Goal: Information Seeking & Learning: Learn about a topic

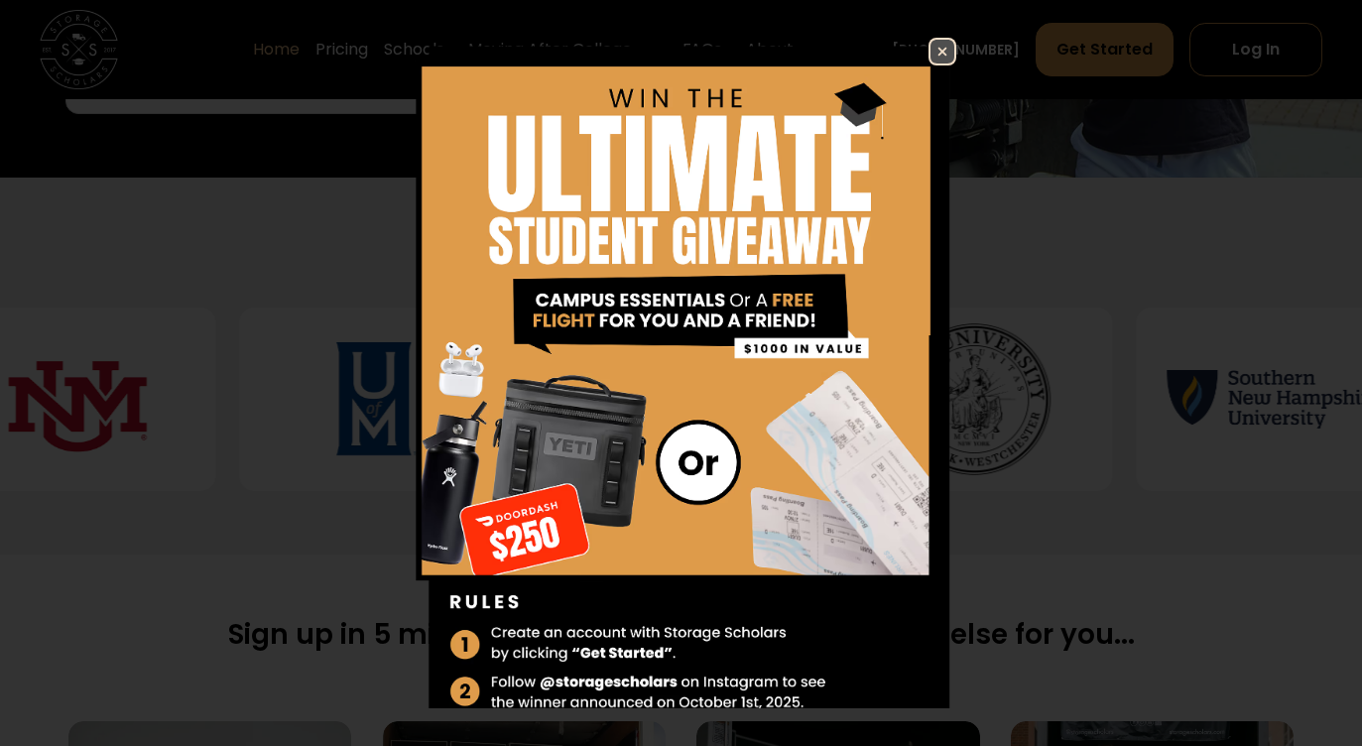
click at [936, 44] on img at bounding box center [943, 52] width 24 height 24
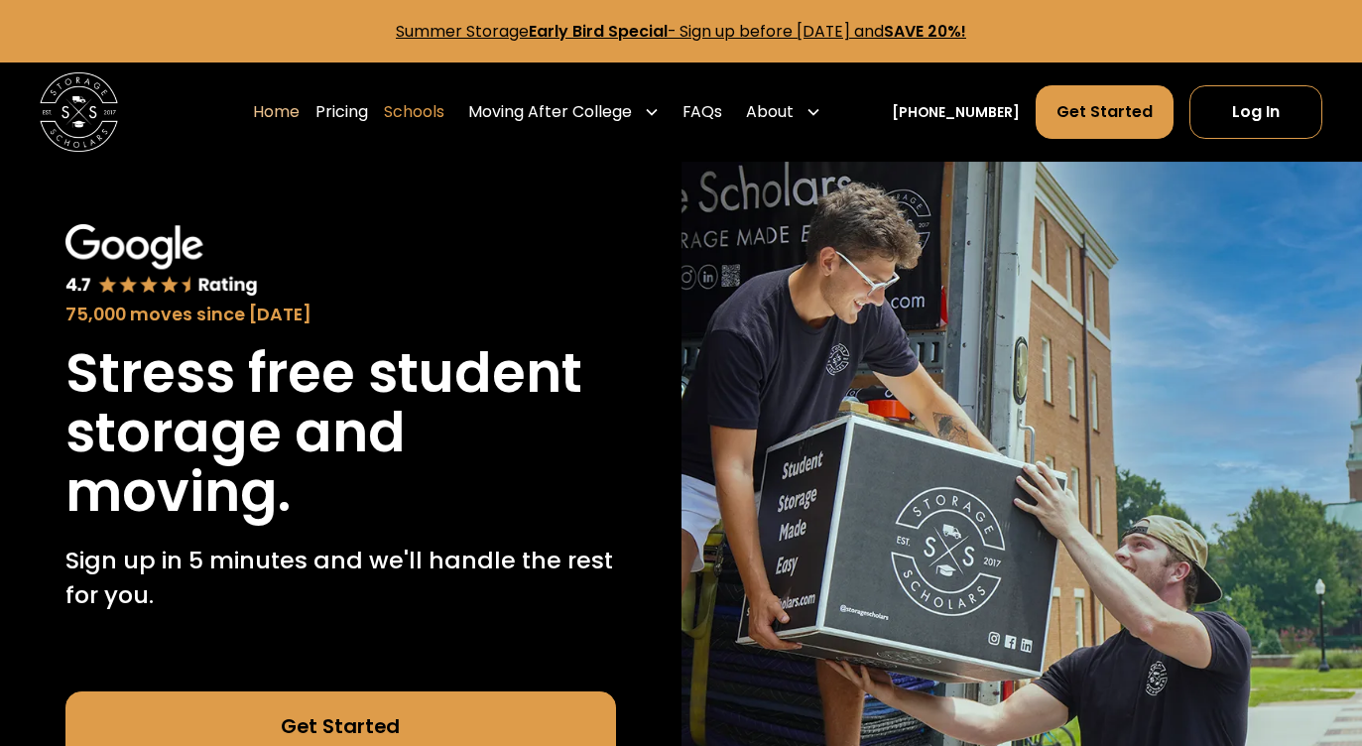
click at [444, 111] on link "Schools" at bounding box center [414, 112] width 61 height 56
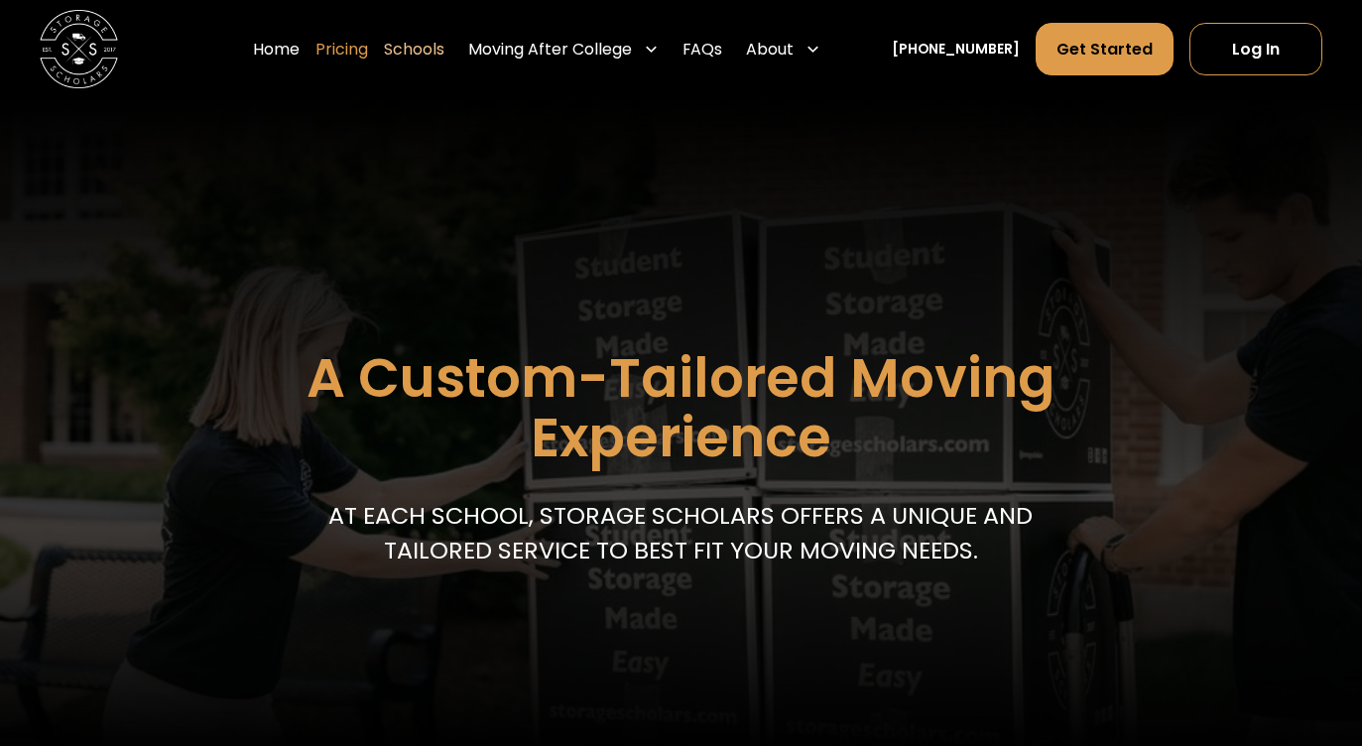
click at [363, 52] on link "Pricing" at bounding box center [341, 50] width 53 height 56
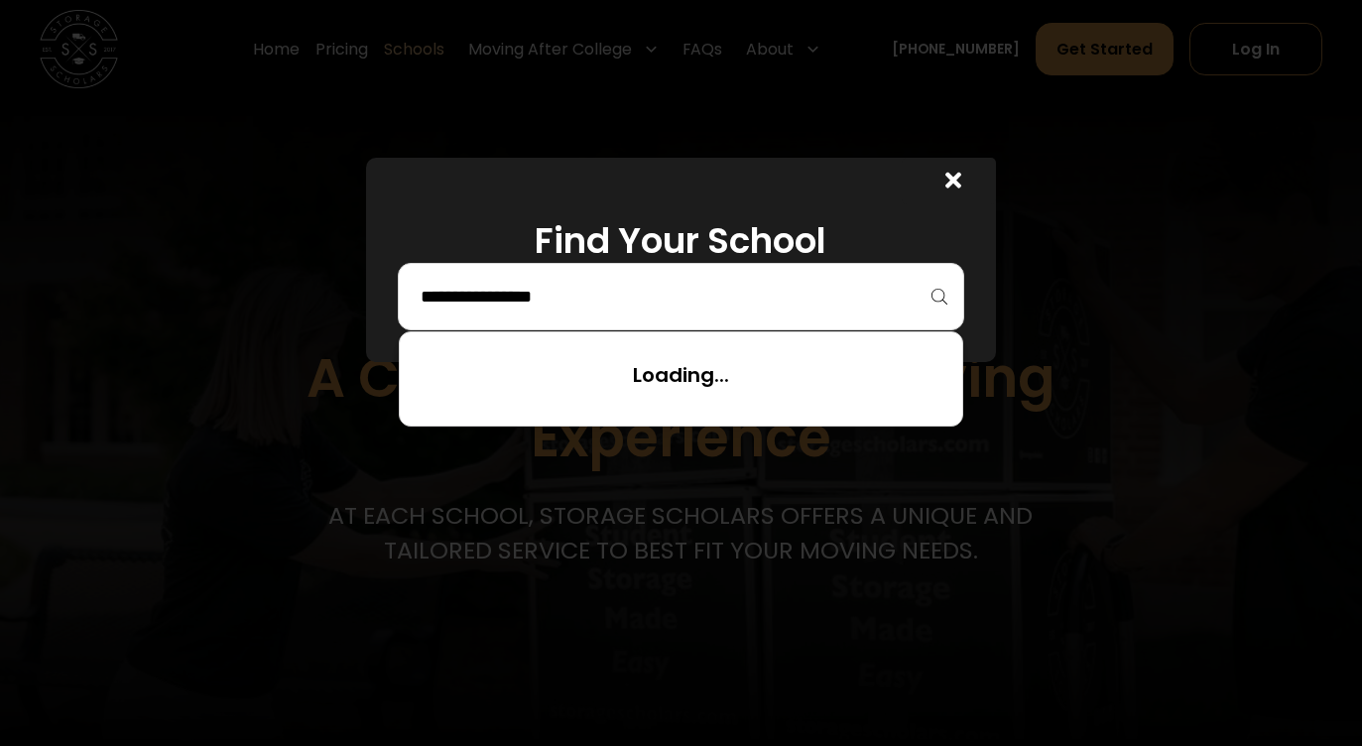
click at [717, 289] on input "search" at bounding box center [681, 297] width 525 height 34
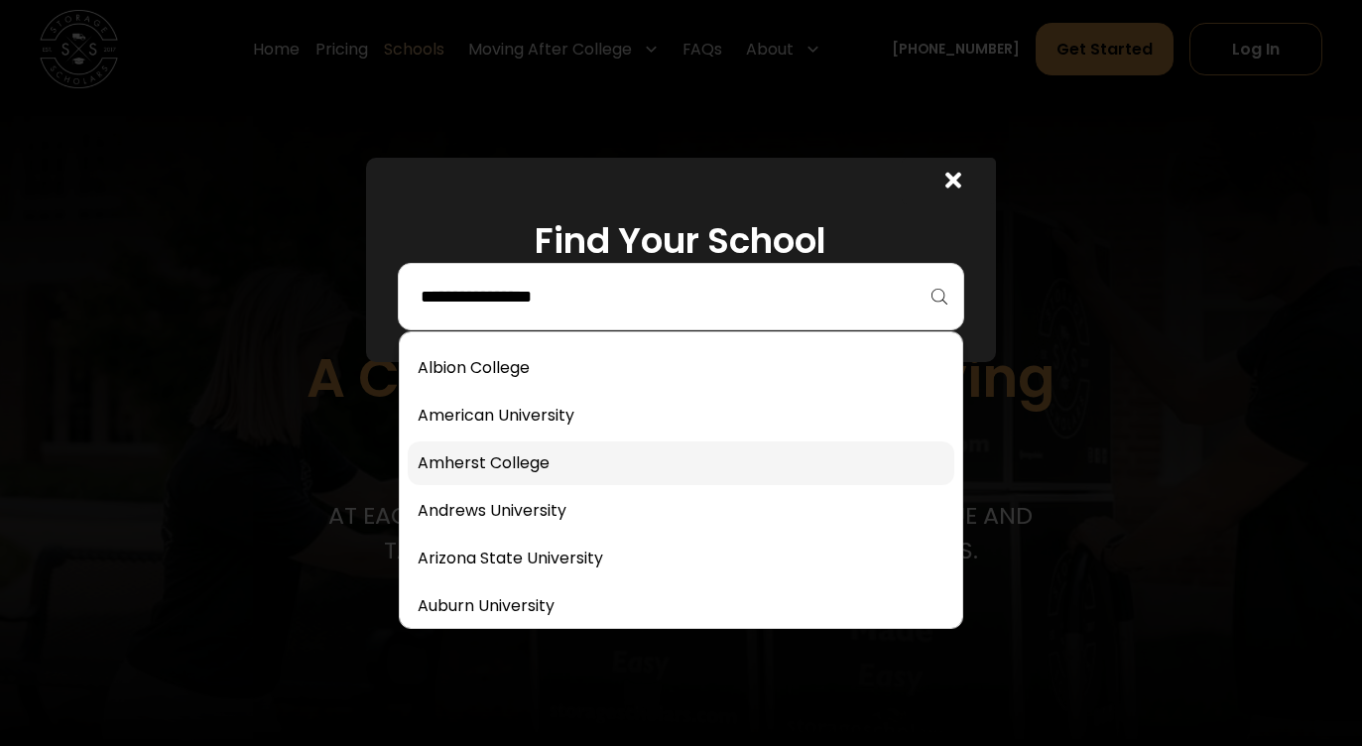
scroll to position [206, 0]
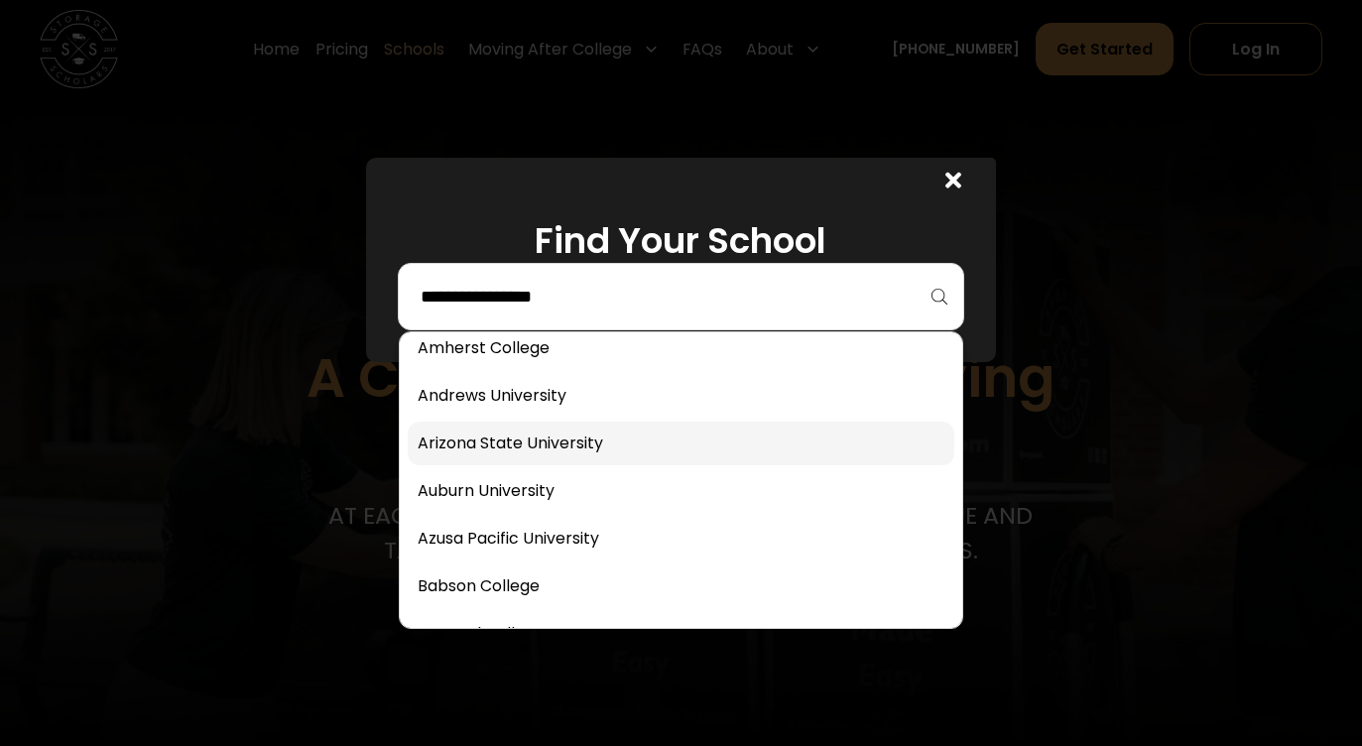
click at [634, 435] on link at bounding box center [681, 444] width 547 height 44
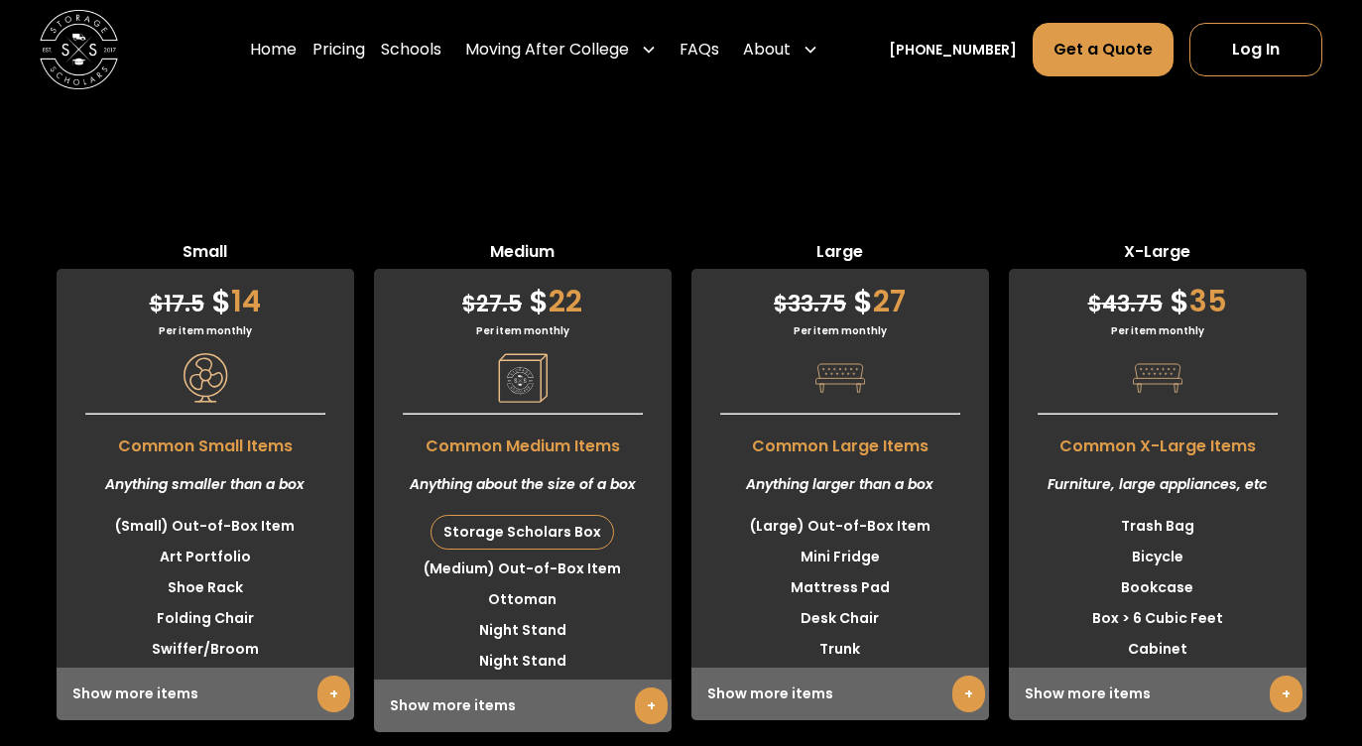
scroll to position [5014, 0]
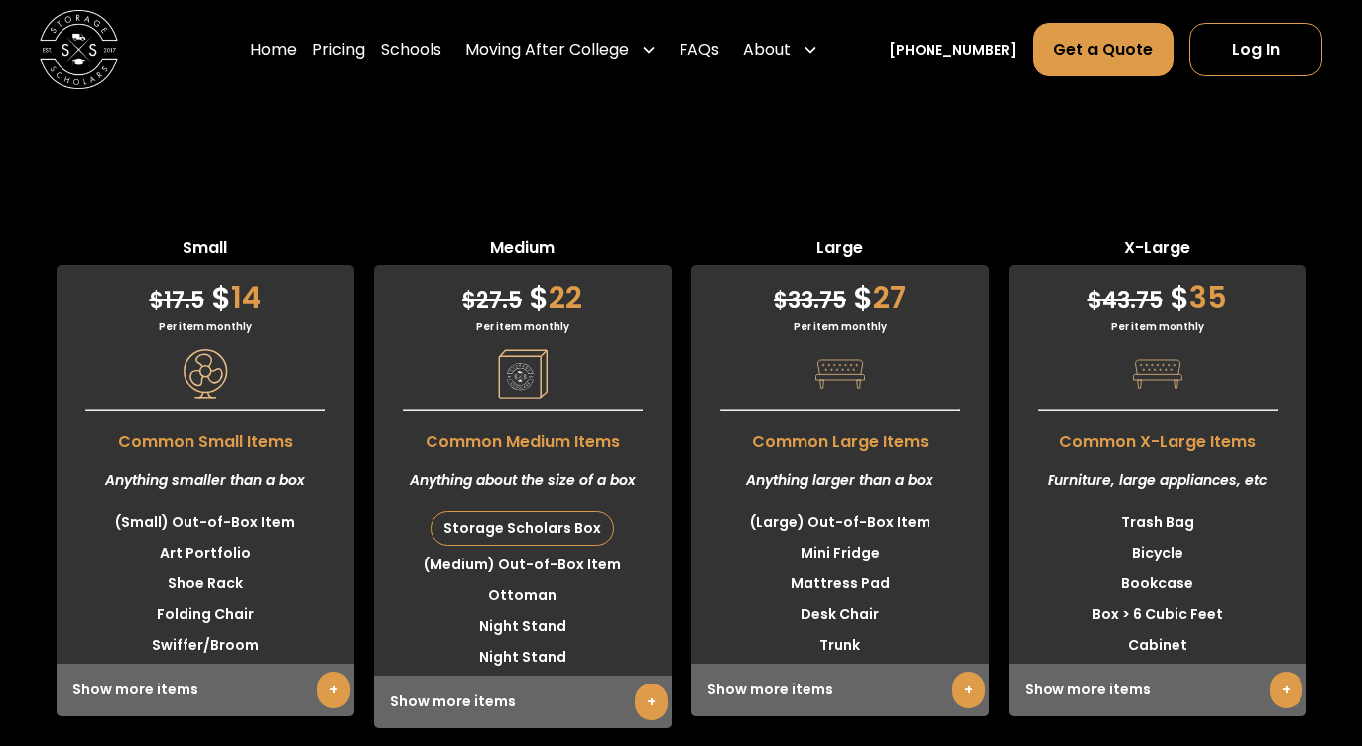
click at [952, 672] on link "+" at bounding box center [968, 690] width 33 height 37
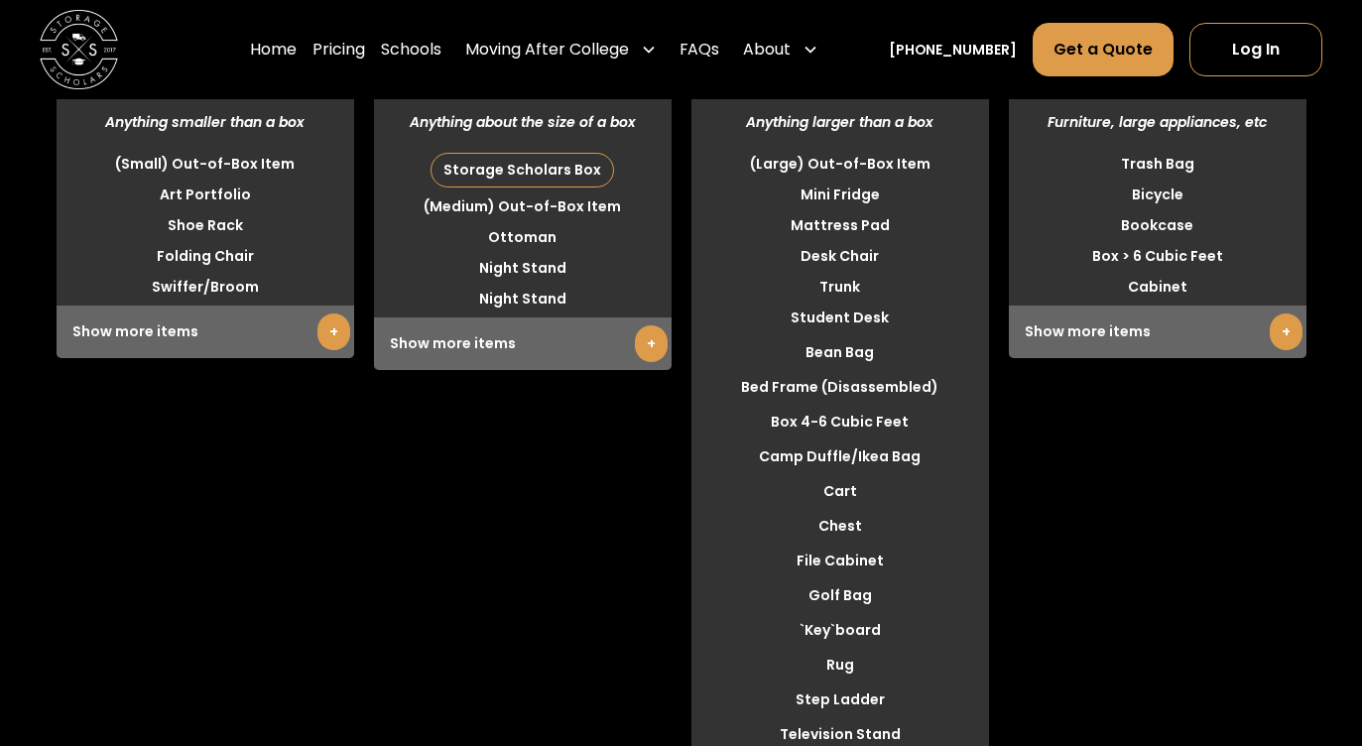
scroll to position [5412, 0]
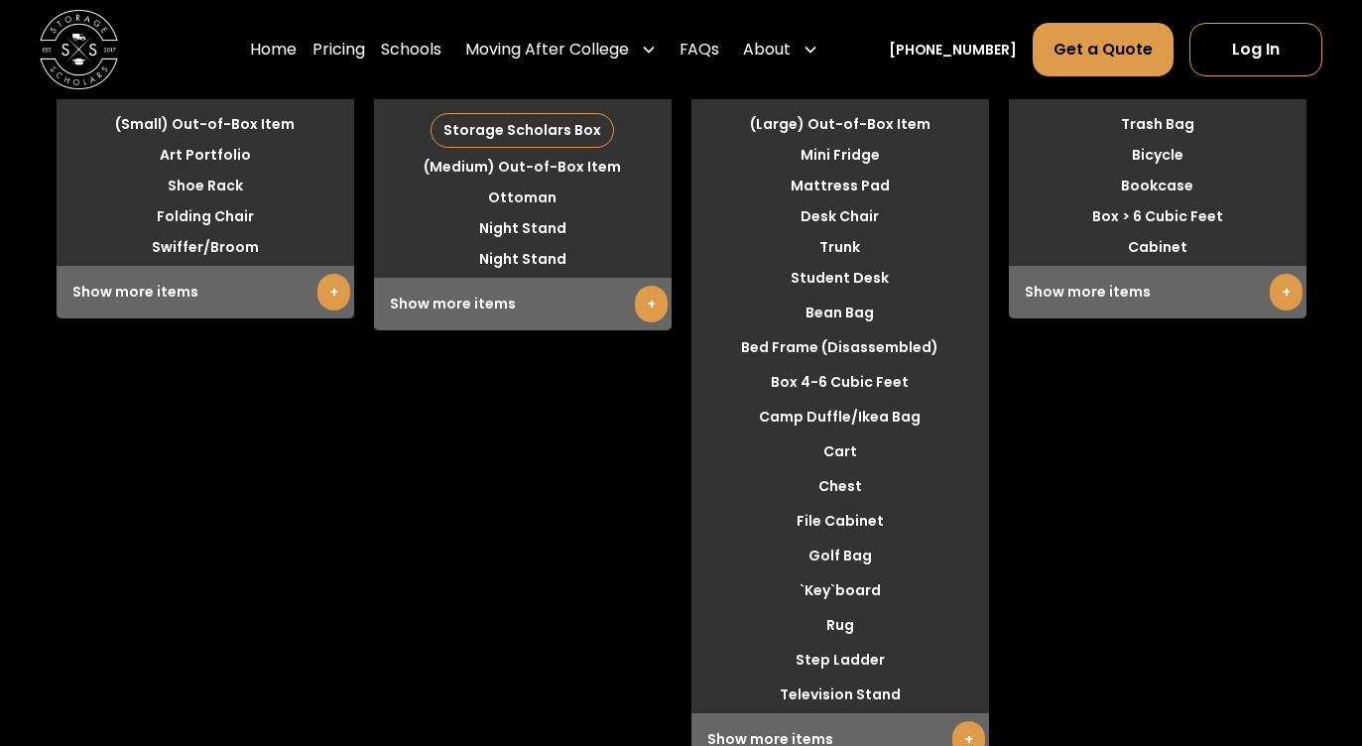
click at [967, 721] on link "+" at bounding box center [968, 739] width 33 height 37
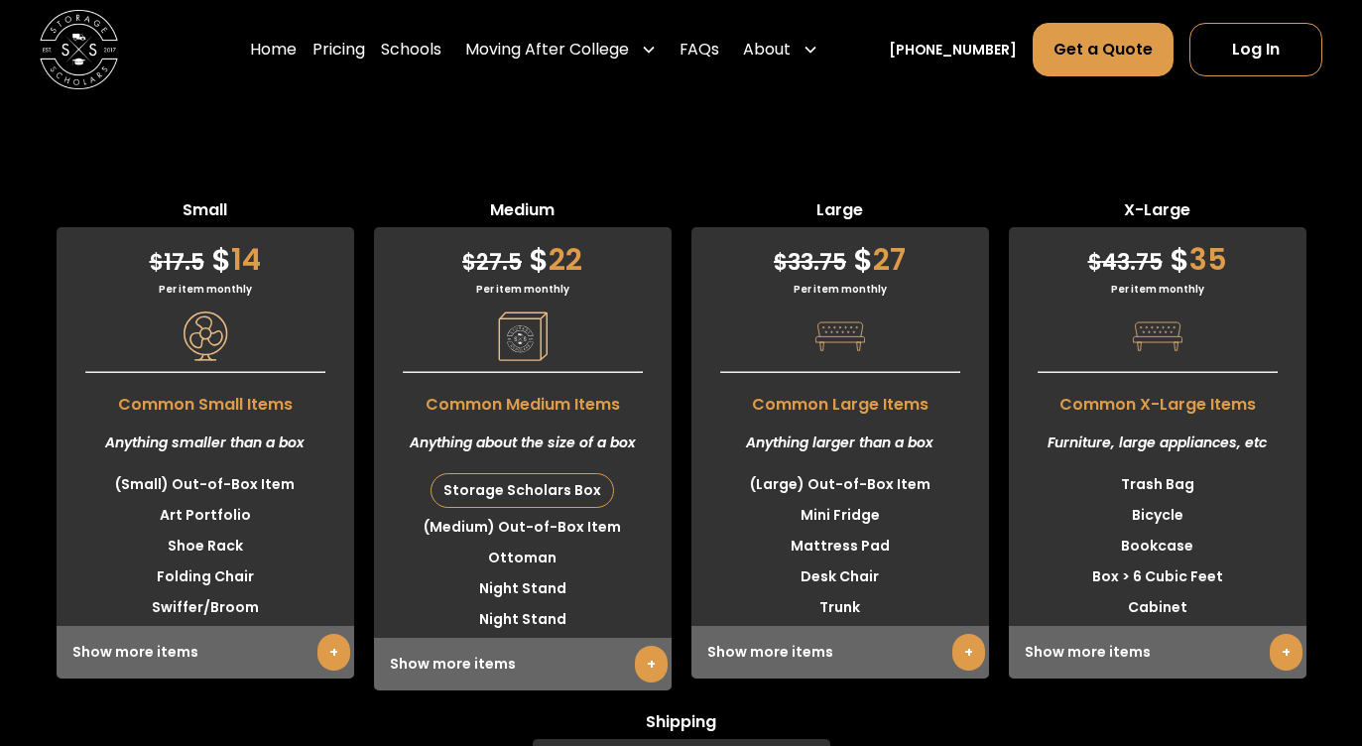
scroll to position [5019, 0]
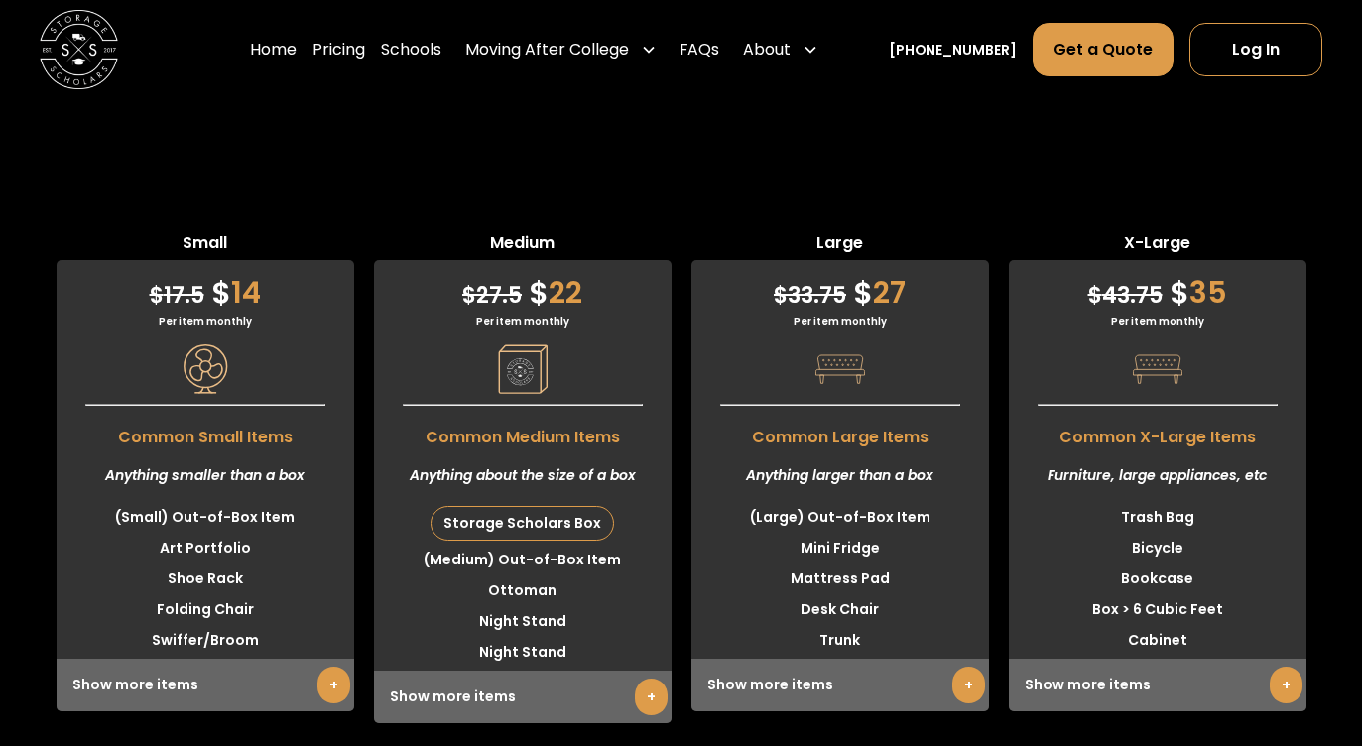
click at [344, 667] on link "+" at bounding box center [333, 685] width 33 height 37
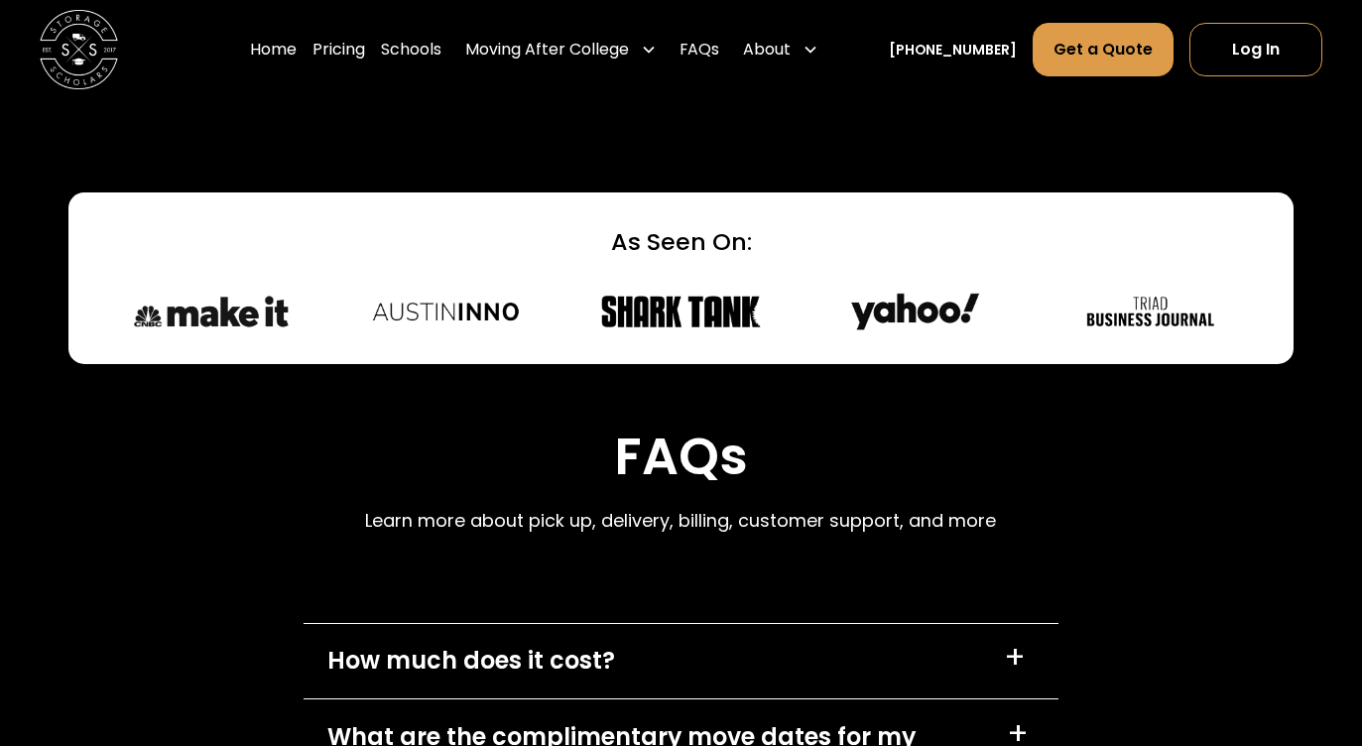
scroll to position [9195, 0]
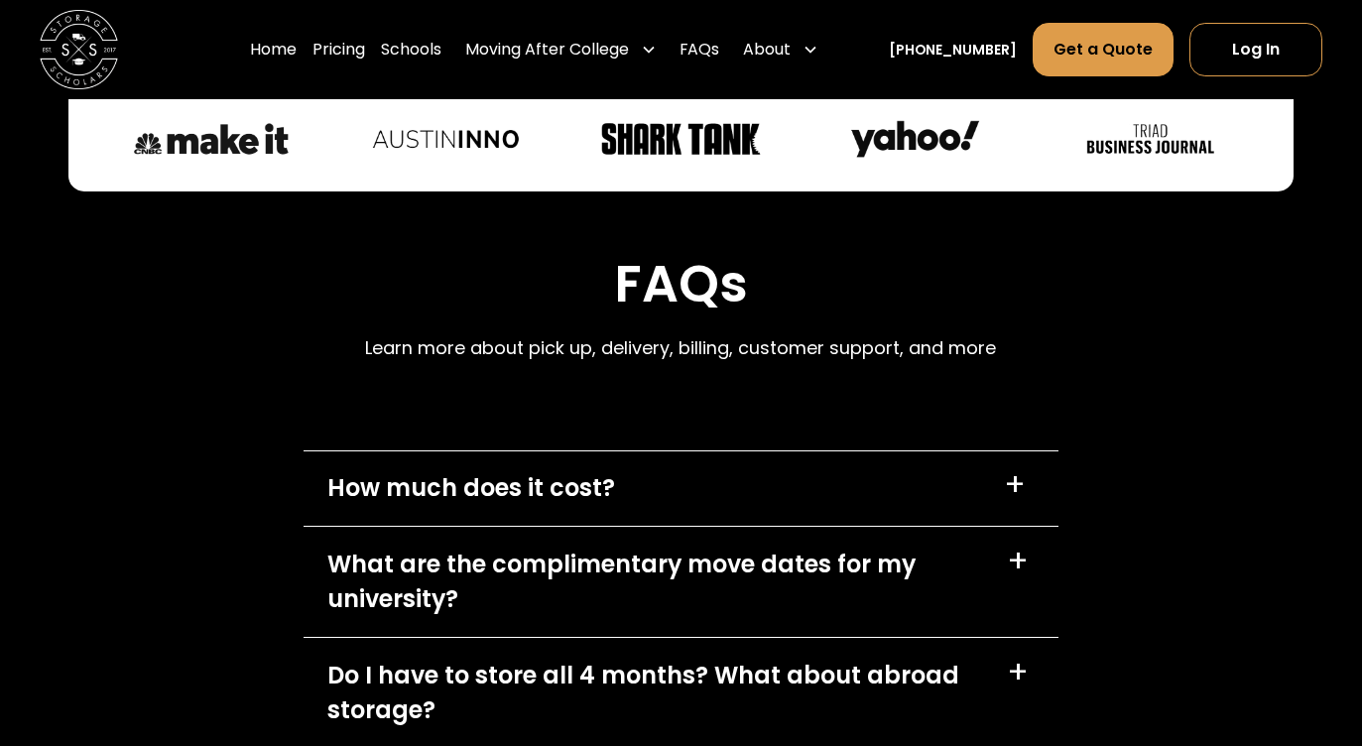
click at [896, 451] on div "How much does it cost? +" at bounding box center [681, 488] width 755 height 74
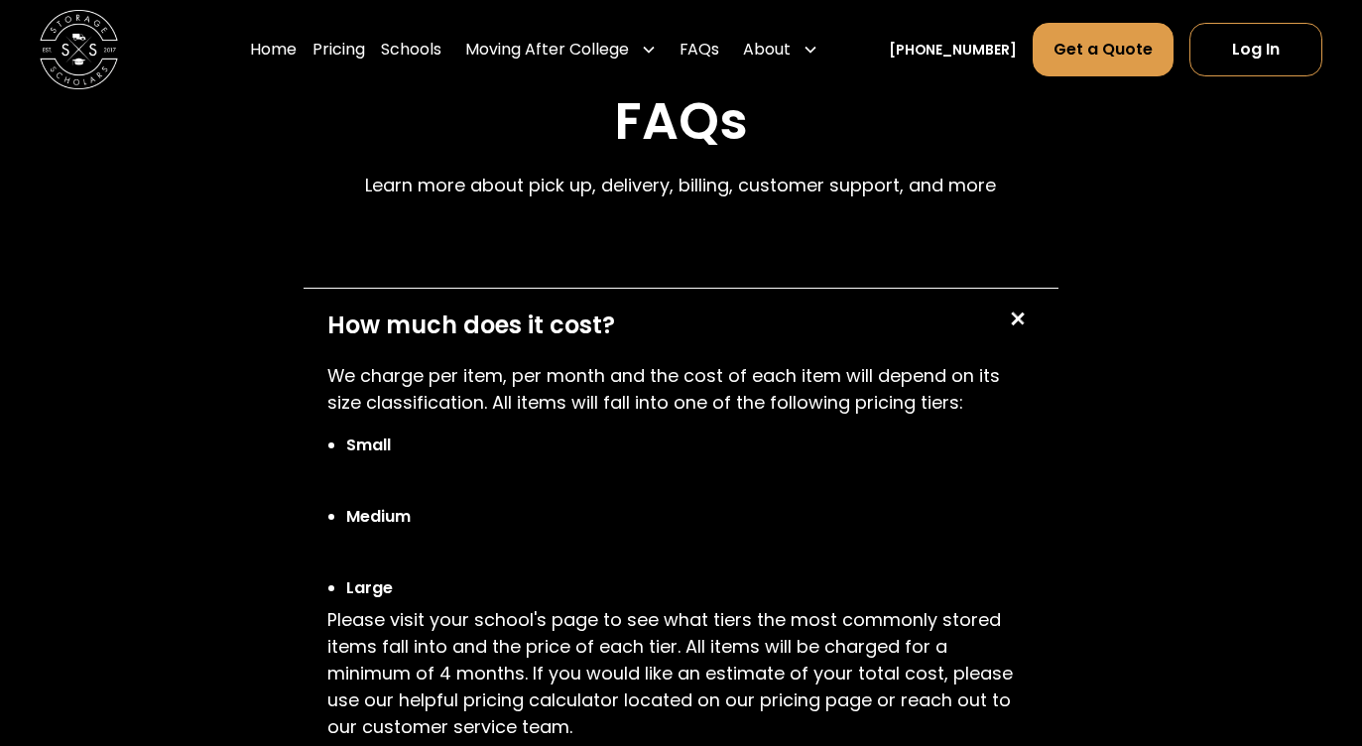
click at [892, 289] on div "How much does it cost? +" at bounding box center [681, 326] width 755 height 74
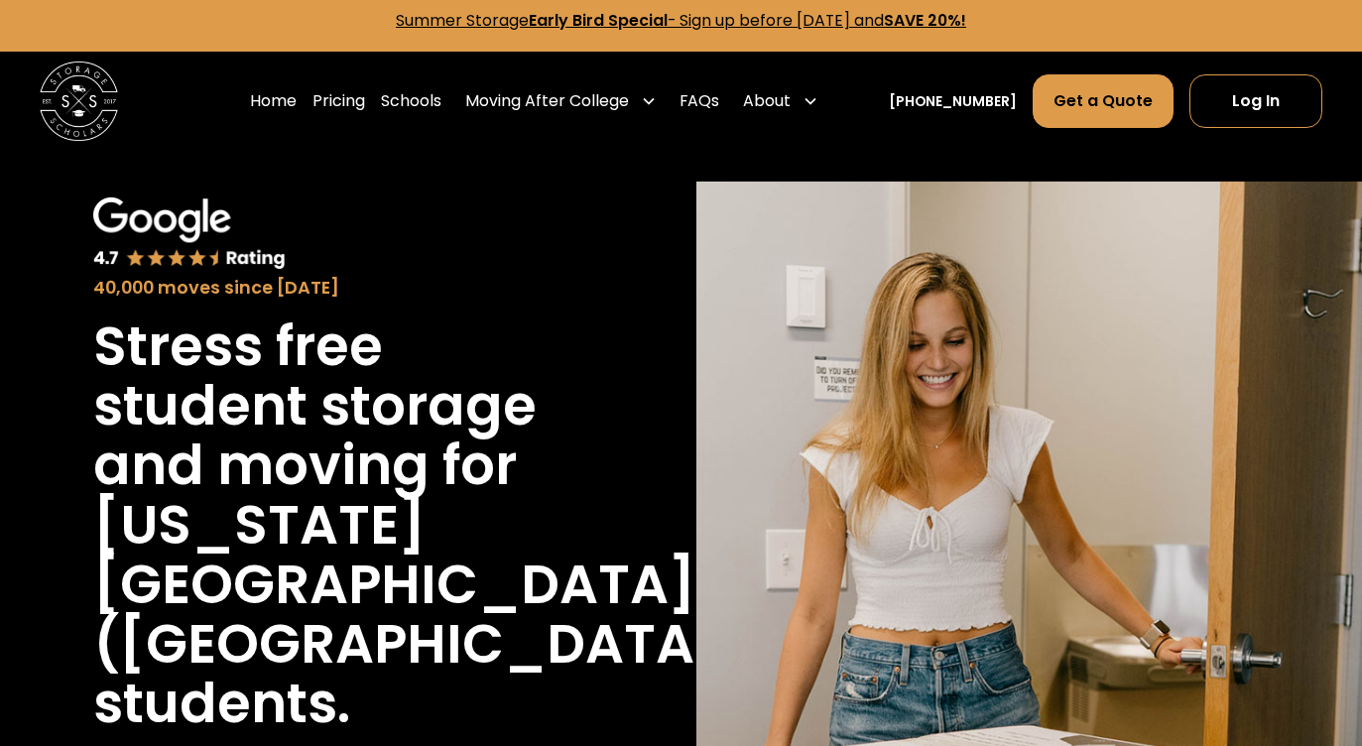
scroll to position [0, 0]
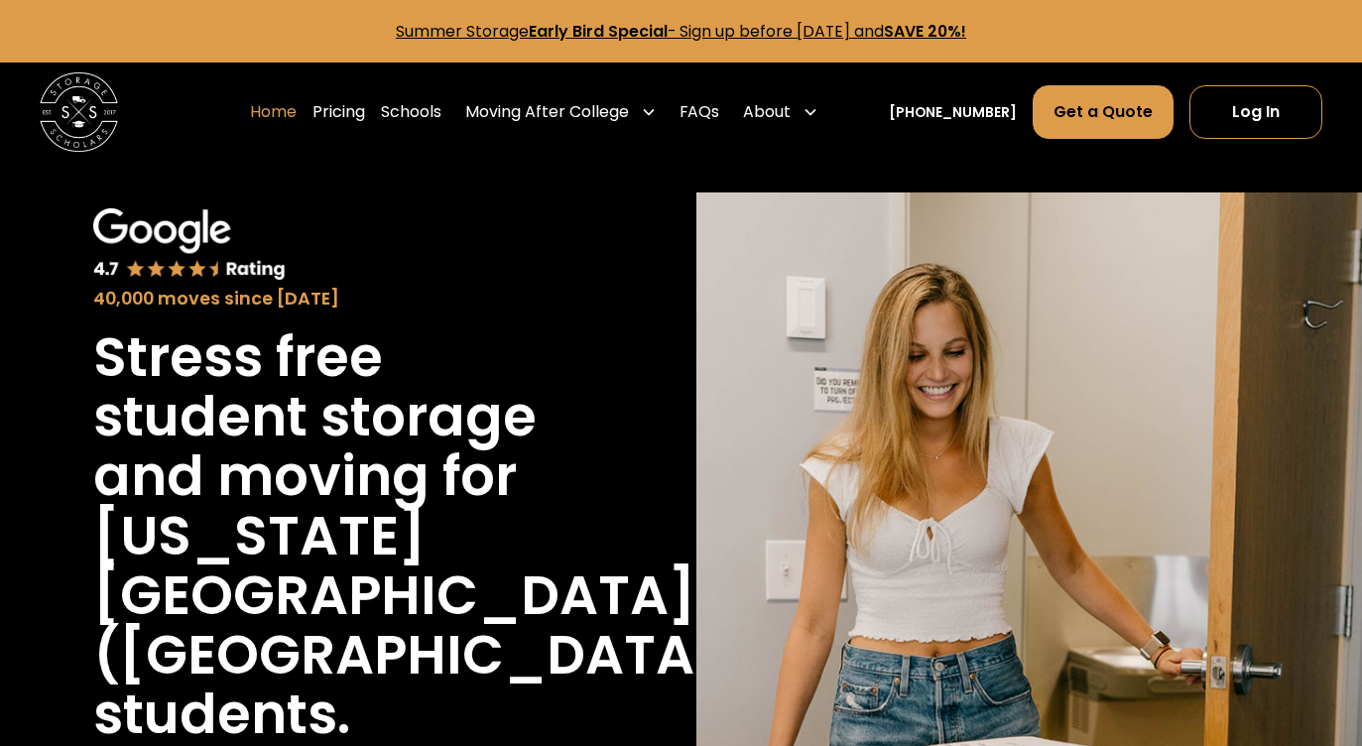
click at [297, 105] on link "Home" at bounding box center [273, 112] width 47 height 56
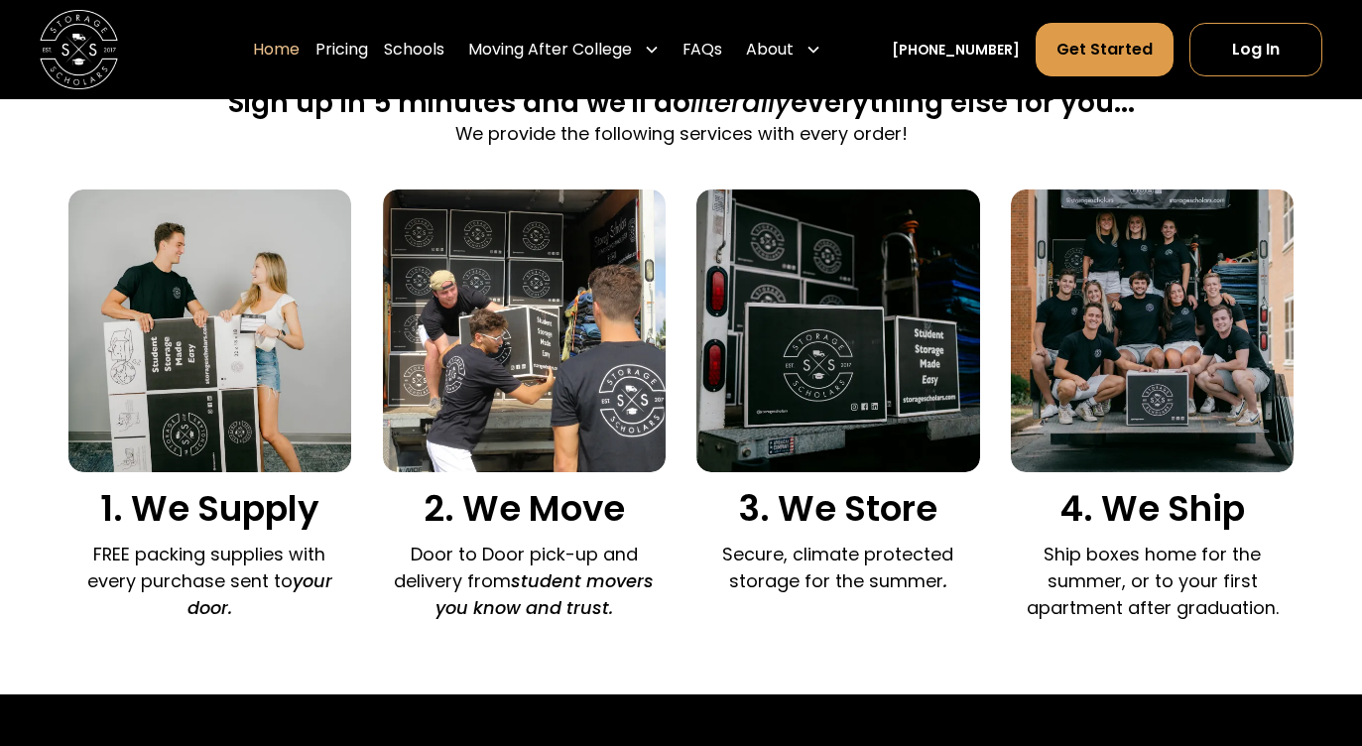
scroll to position [1276, 0]
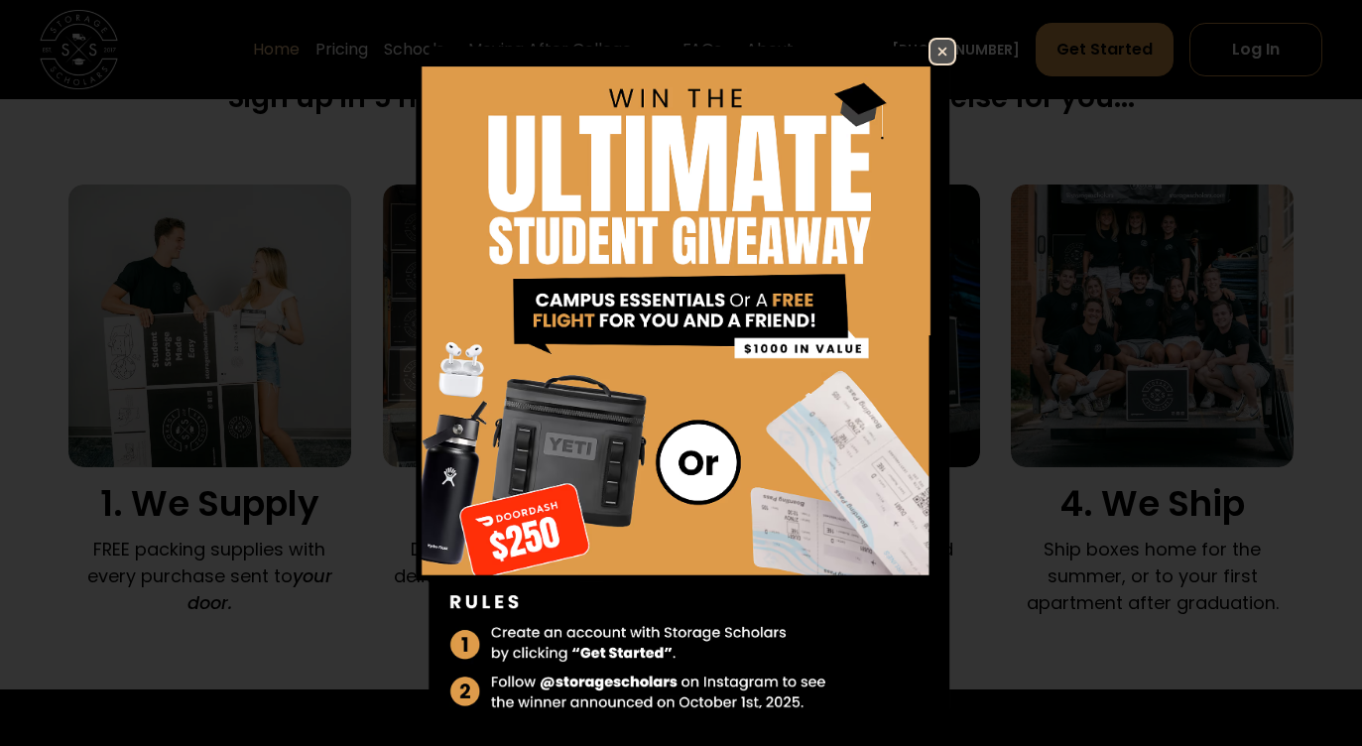
click at [944, 48] on img at bounding box center [943, 52] width 24 height 24
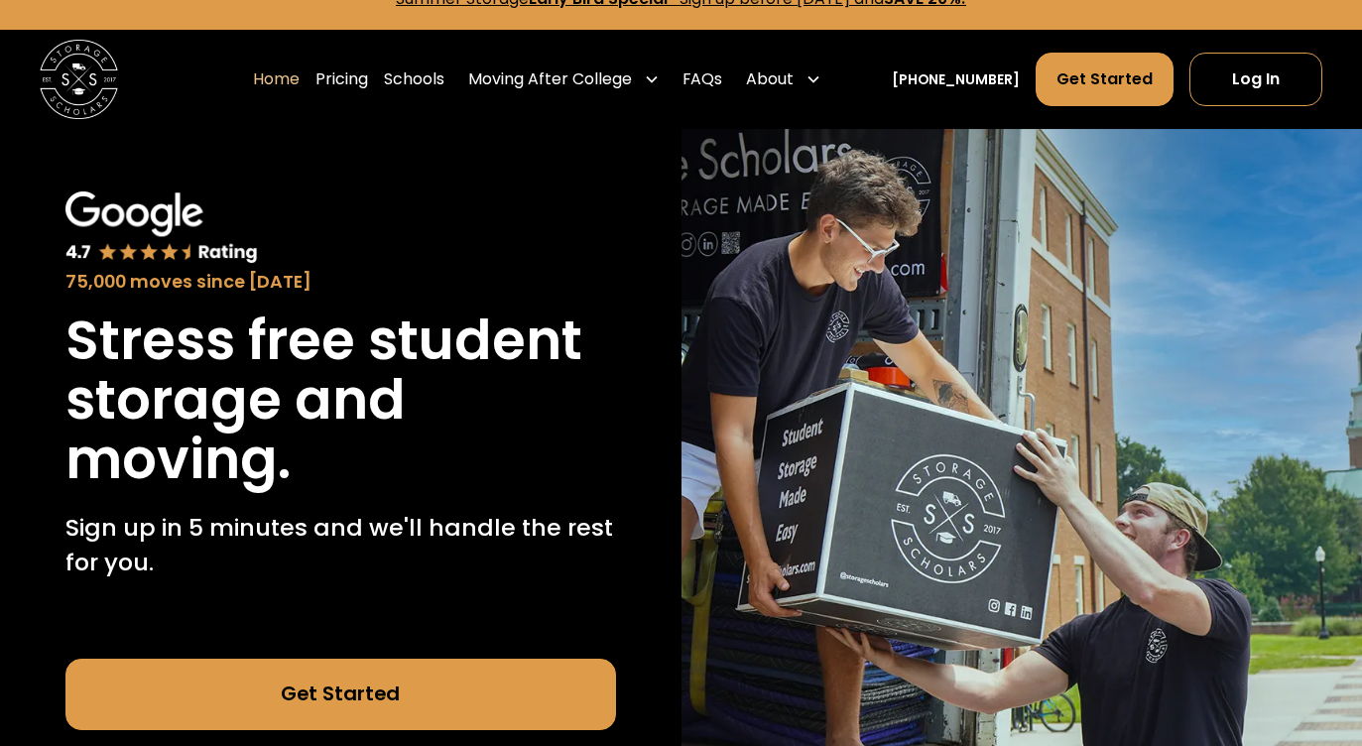
scroll to position [0, 0]
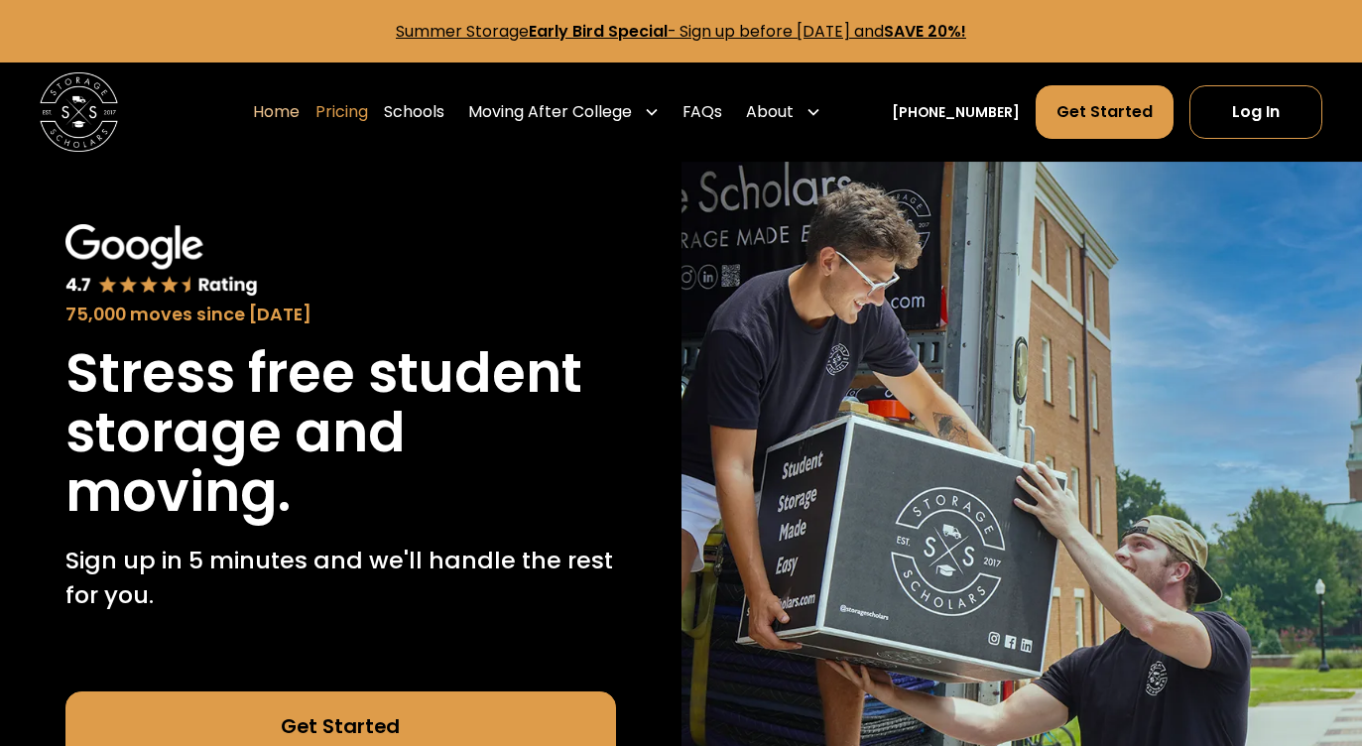
click at [368, 114] on link "Pricing" at bounding box center [341, 112] width 53 height 56
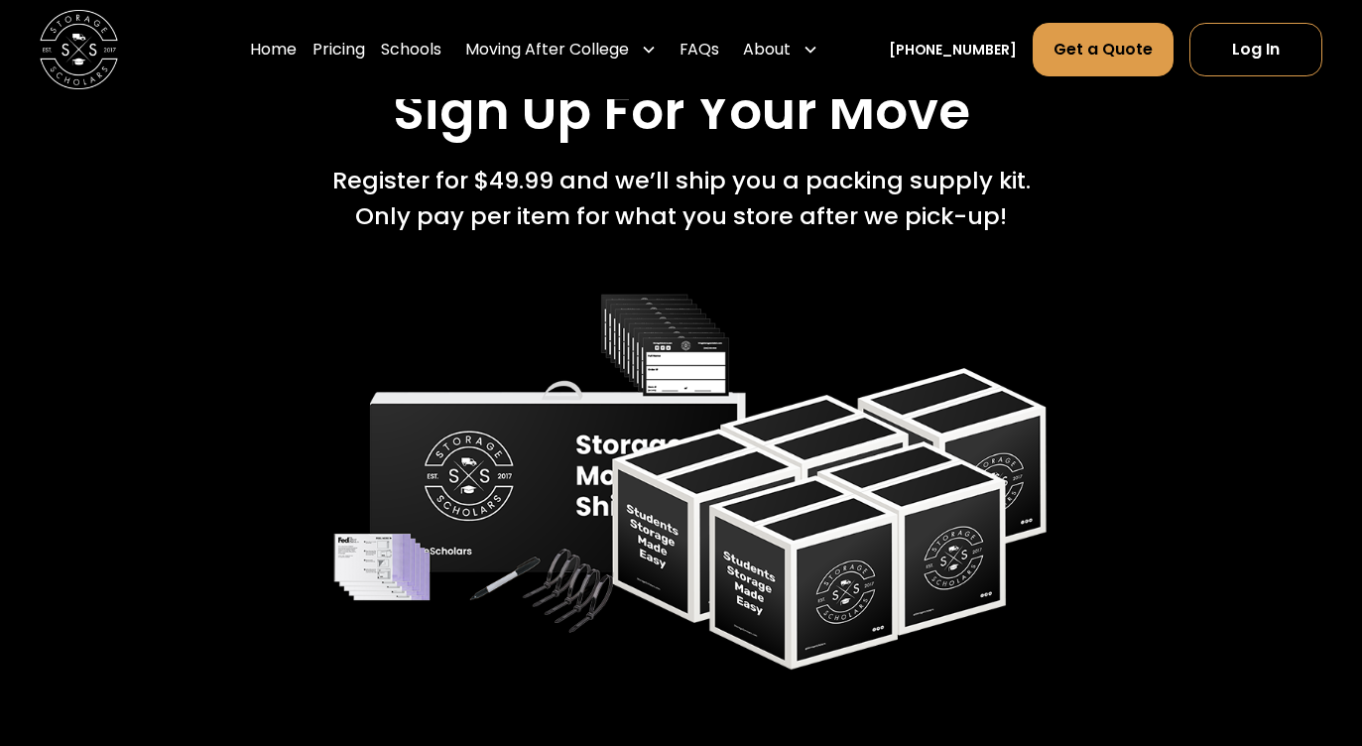
scroll to position [3875, 0]
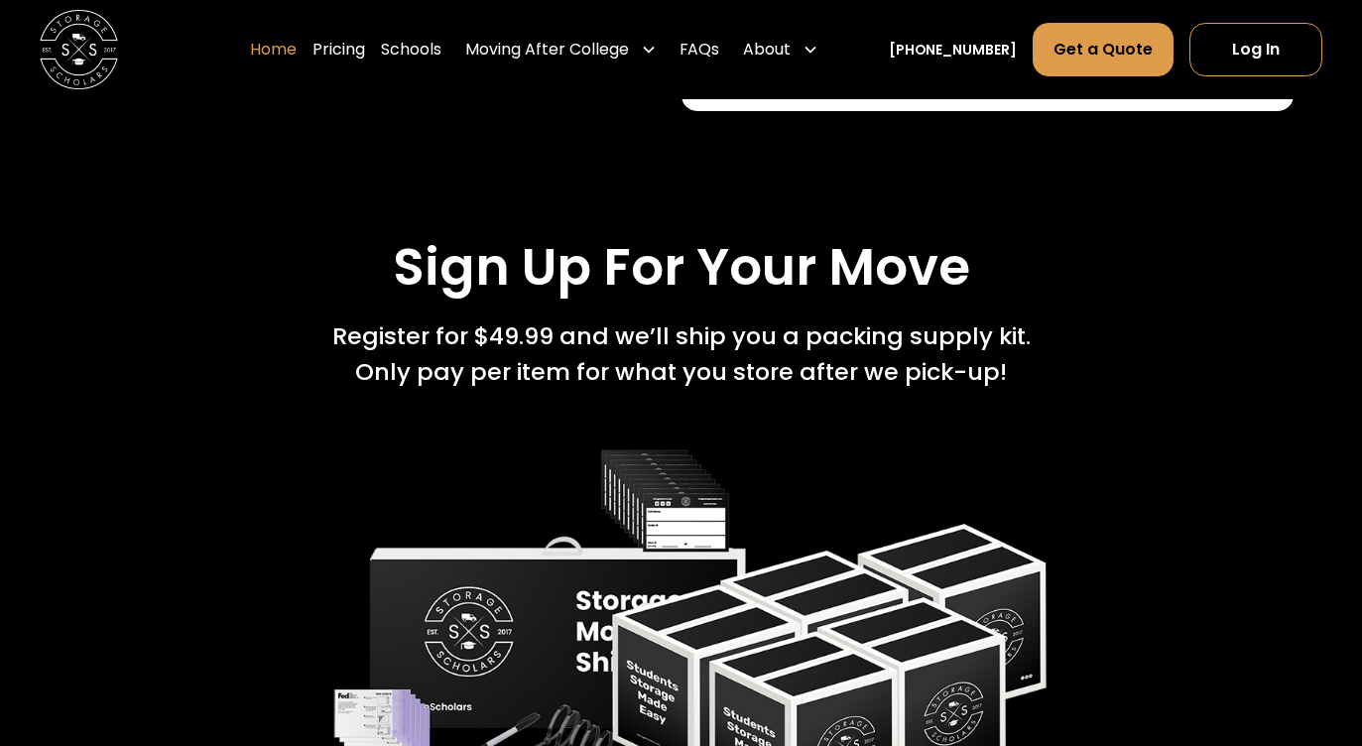
click at [294, 47] on link "Home" at bounding box center [273, 50] width 47 height 56
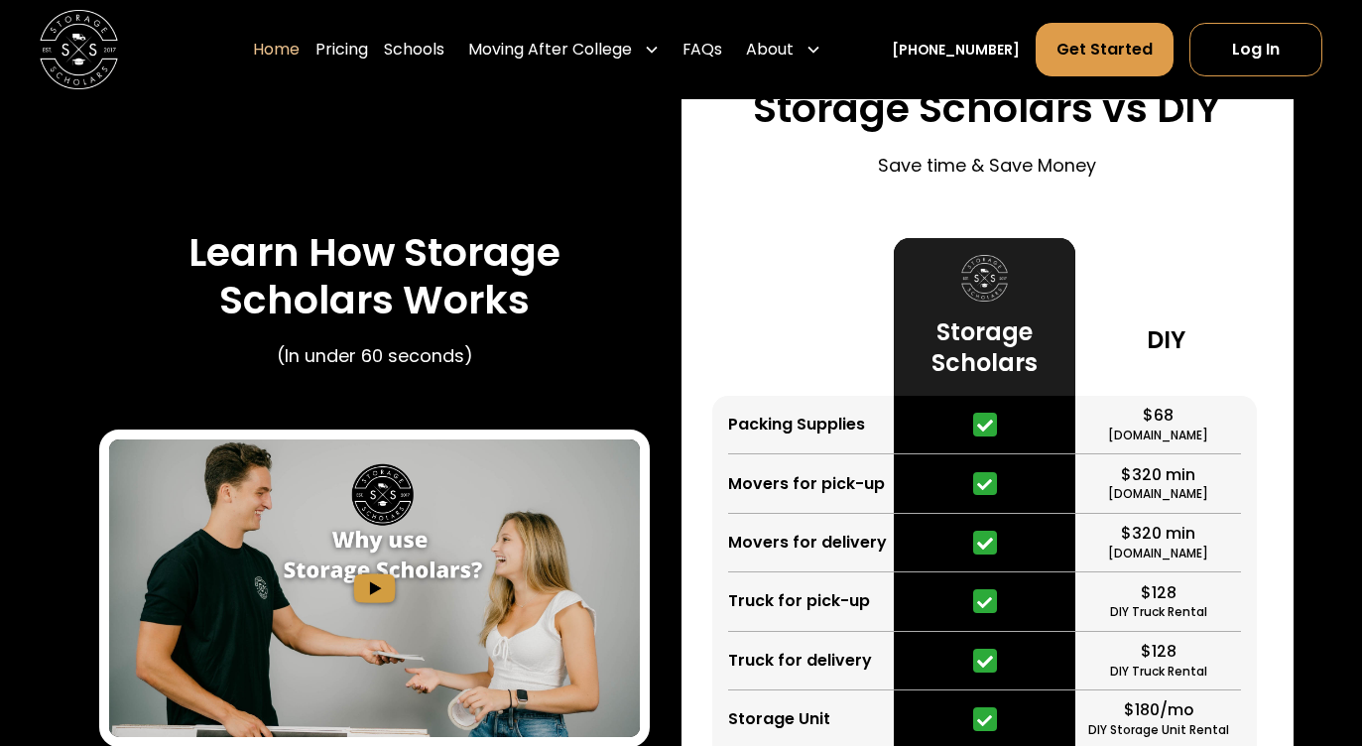
scroll to position [3442, 0]
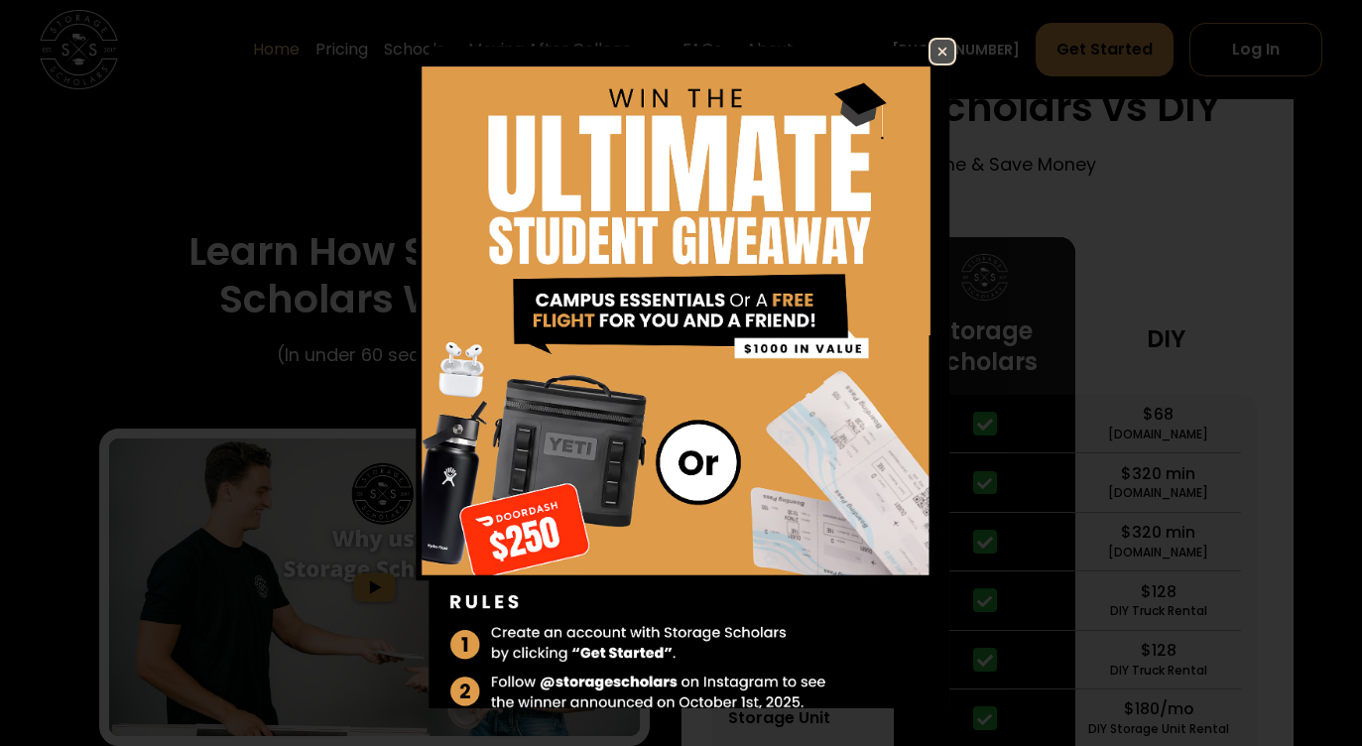
click at [944, 59] on img at bounding box center [943, 52] width 24 height 24
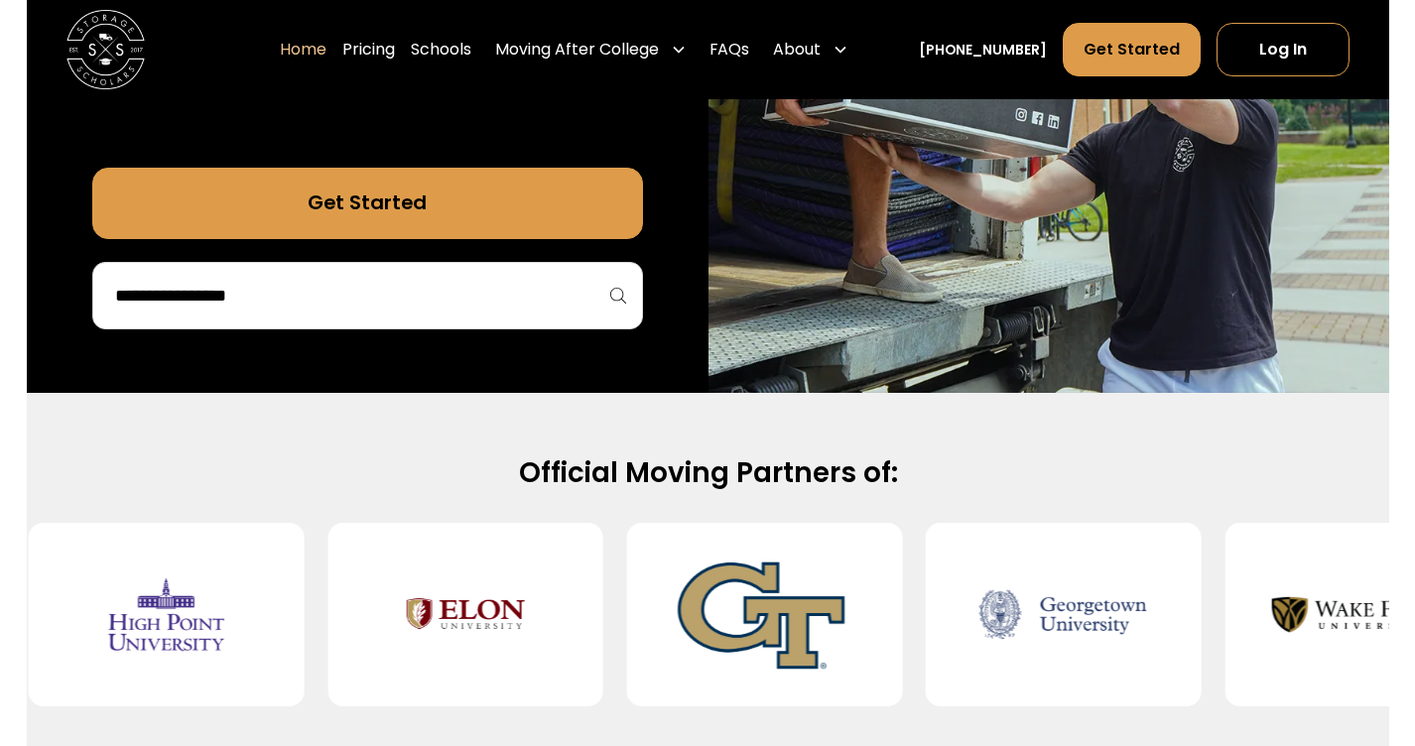
scroll to position [0, 0]
